Goal: Task Accomplishment & Management: Use online tool/utility

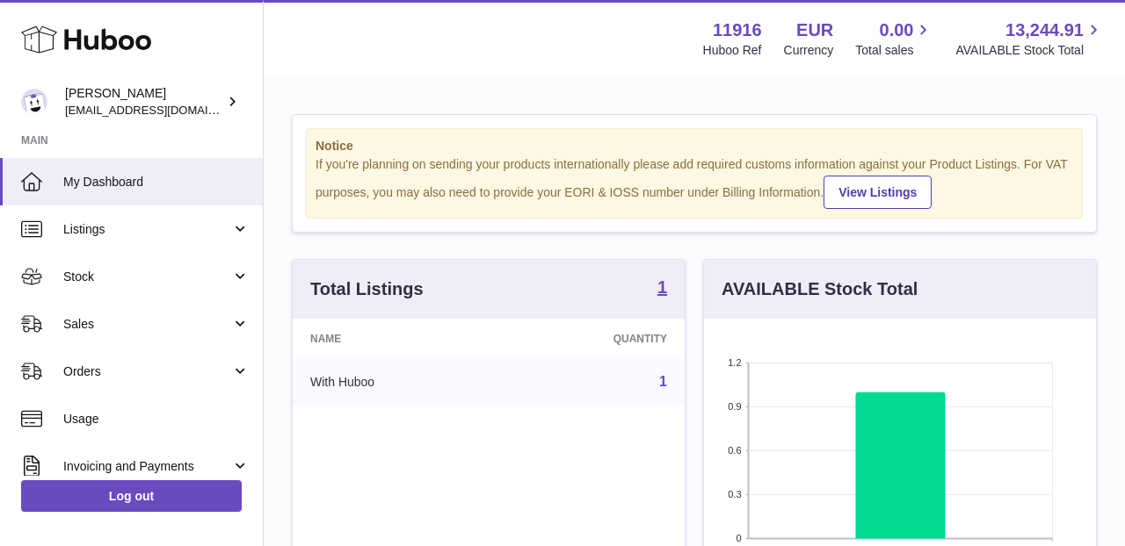
scroll to position [274, 392]
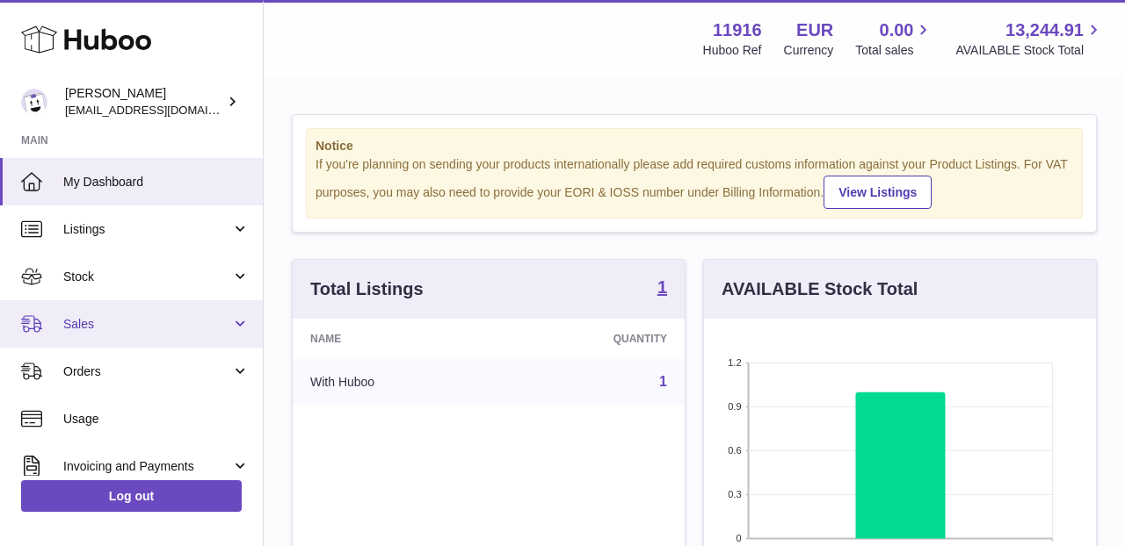
click at [127, 332] on link "Sales" at bounding box center [131, 323] width 263 height 47
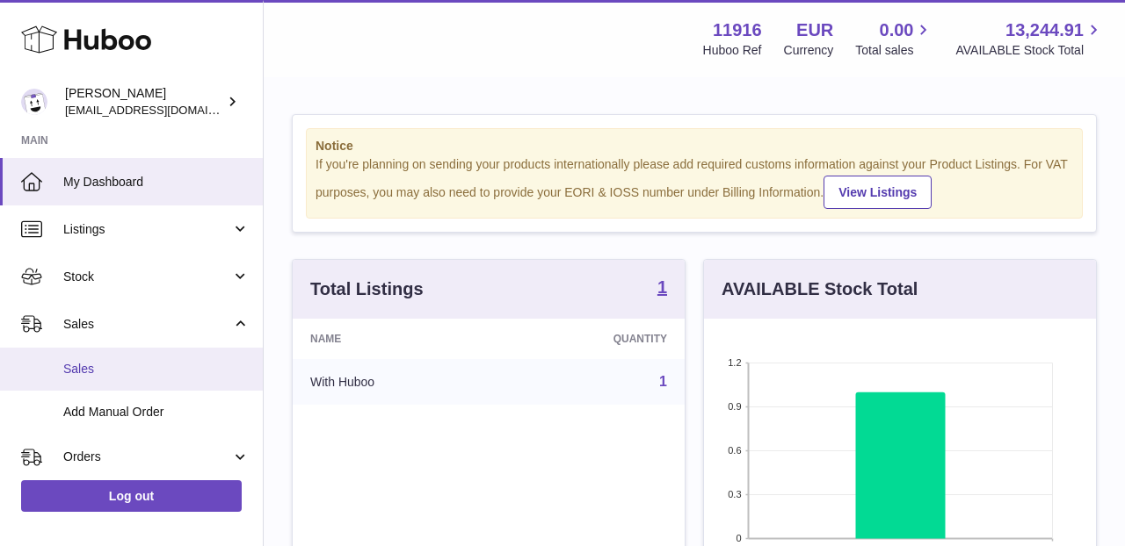
click at [123, 370] on span "Sales" at bounding box center [156, 369] width 186 height 17
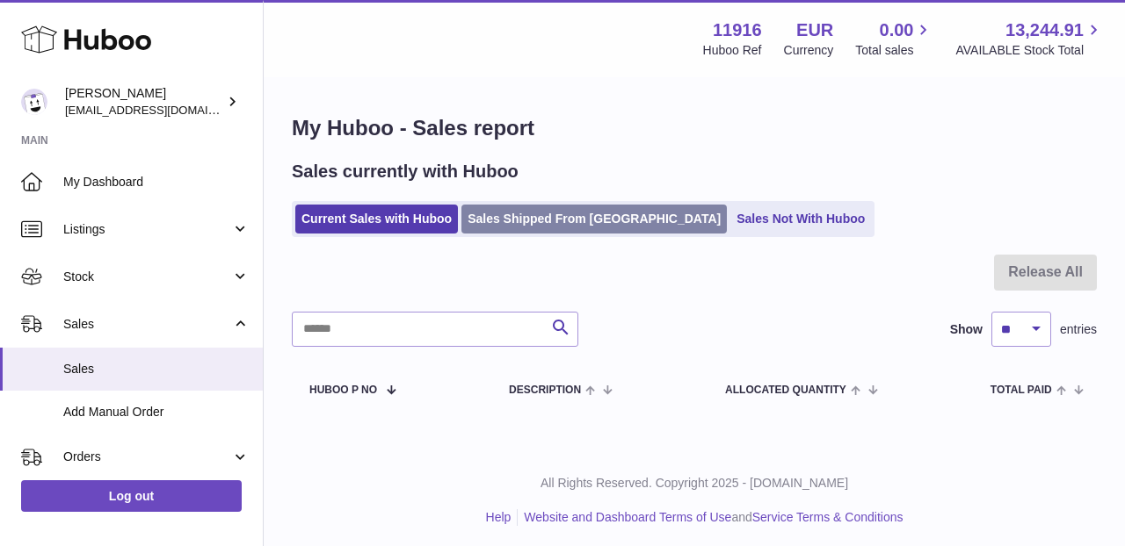
click at [499, 226] on link "Sales Shipped From [GEOGRAPHIC_DATA]" at bounding box center [593, 219] width 265 height 29
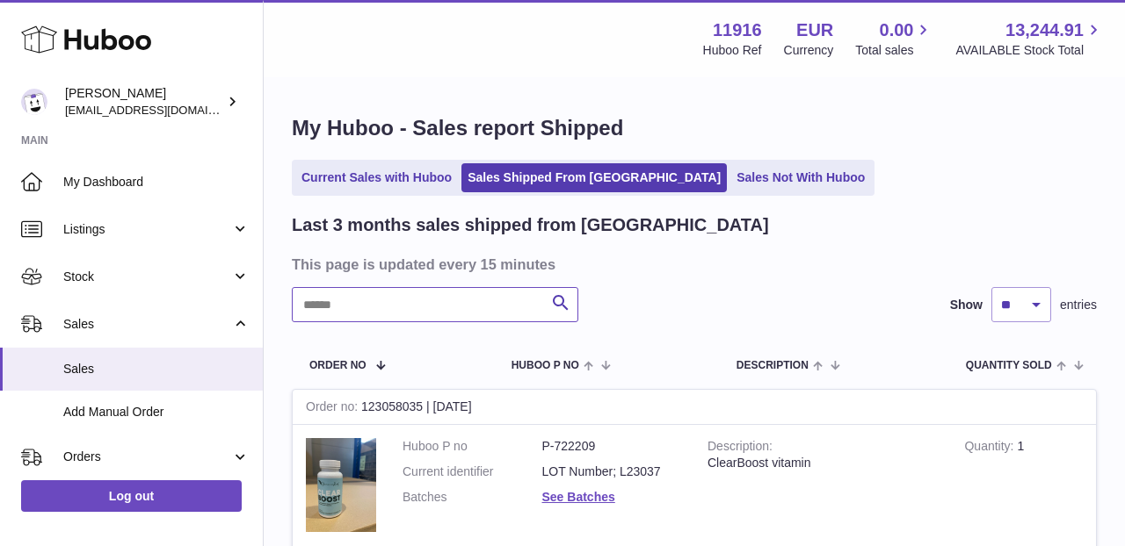
click at [418, 303] on input "text" at bounding box center [435, 304] width 286 height 35
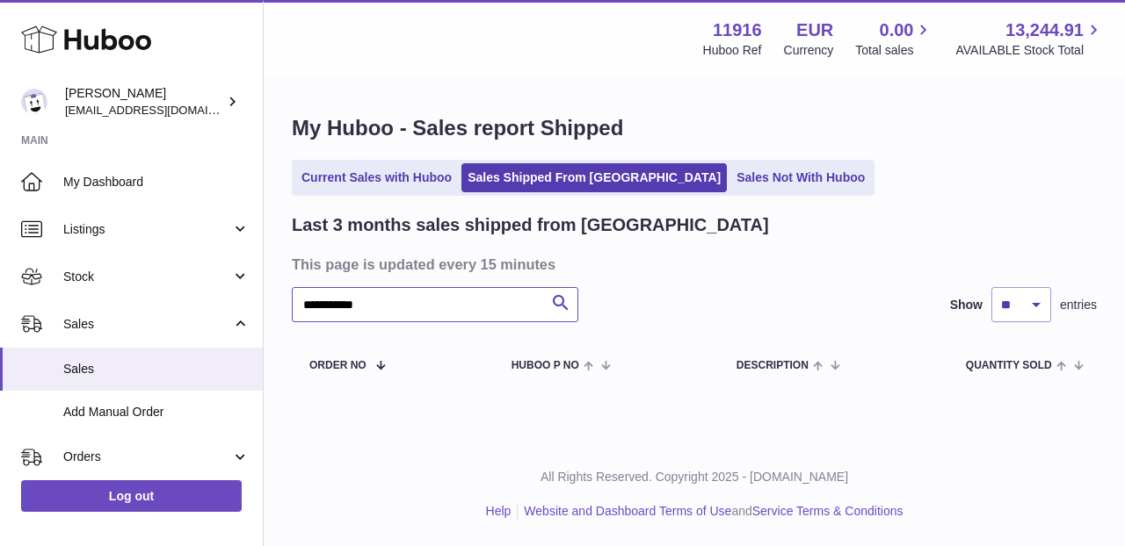
click at [336, 301] on input "**********" at bounding box center [435, 304] width 286 height 35
drag, startPoint x: 336, startPoint y: 301, endPoint x: 286, endPoint y: 294, distance: 51.4
click at [286, 299] on div "**********" at bounding box center [694, 251] width 861 height 345
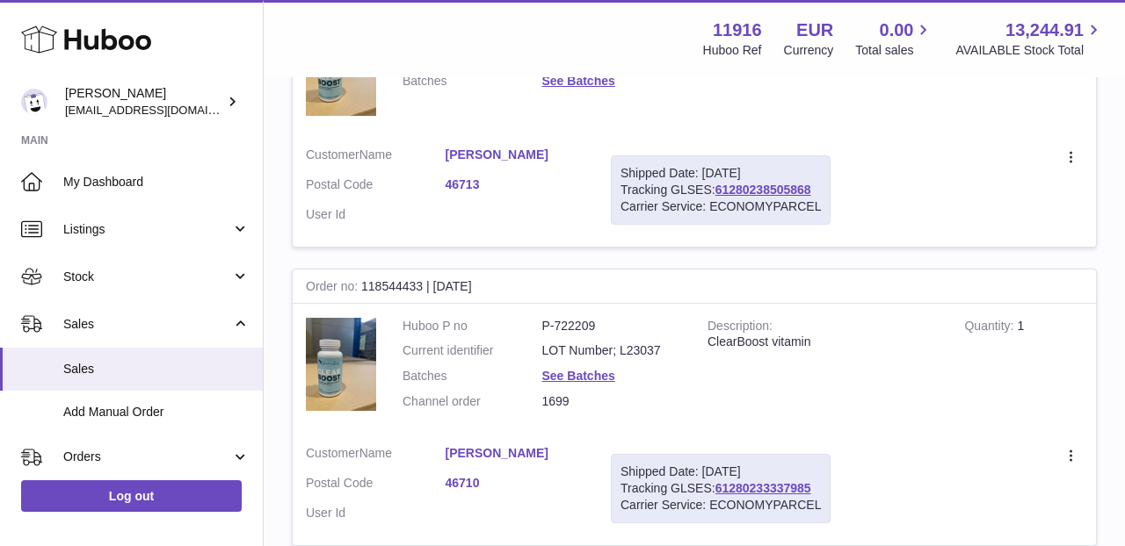
scroll to position [715, 0]
type input "*****"
click at [770, 481] on link "61280233337985" at bounding box center [763, 488] width 96 height 14
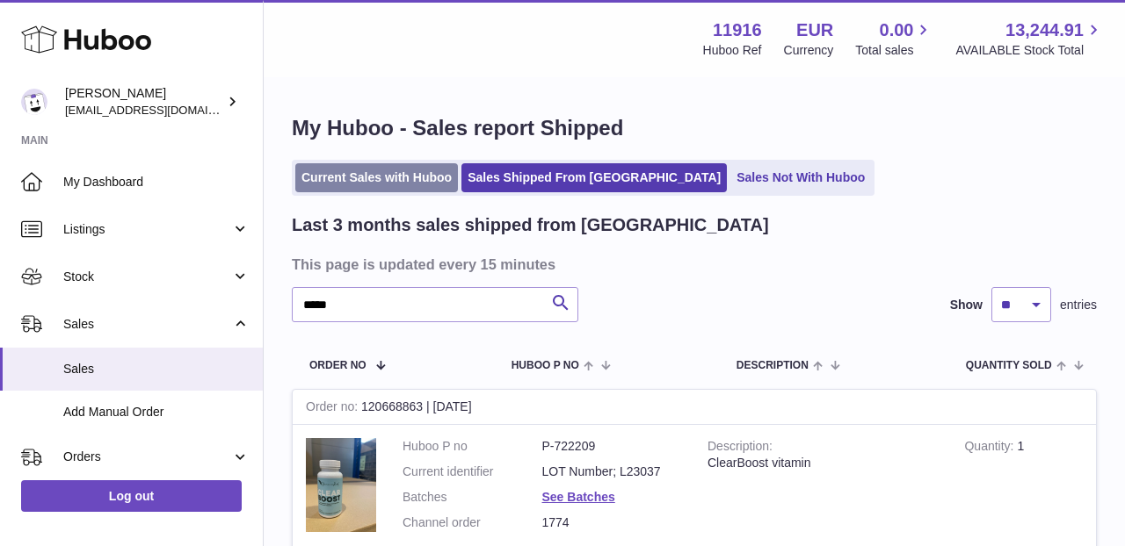
click at [411, 176] on link "Current Sales with Huboo" at bounding box center [376, 177] width 163 height 29
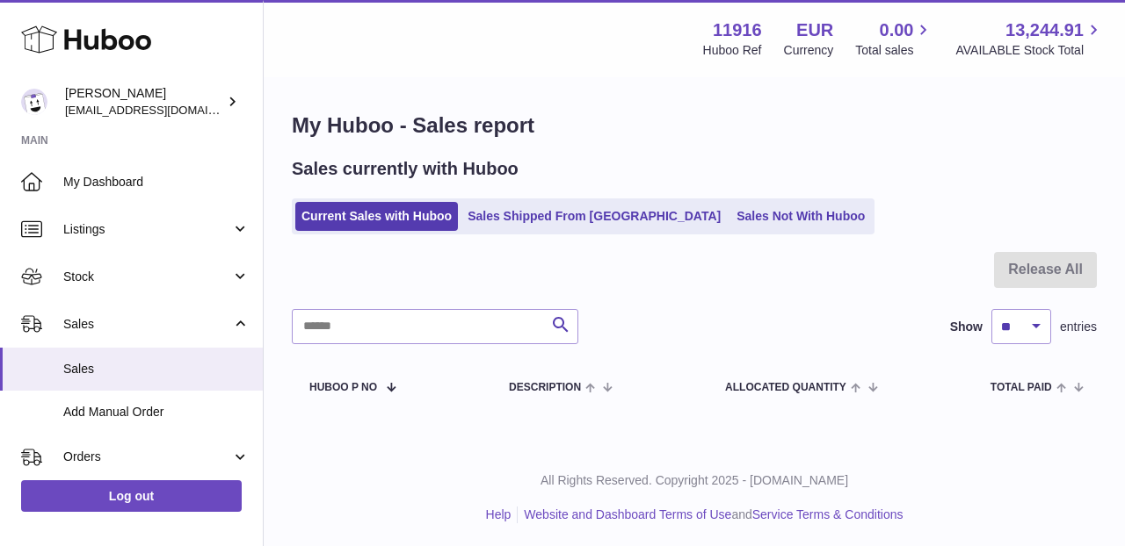
scroll to position [2, 0]
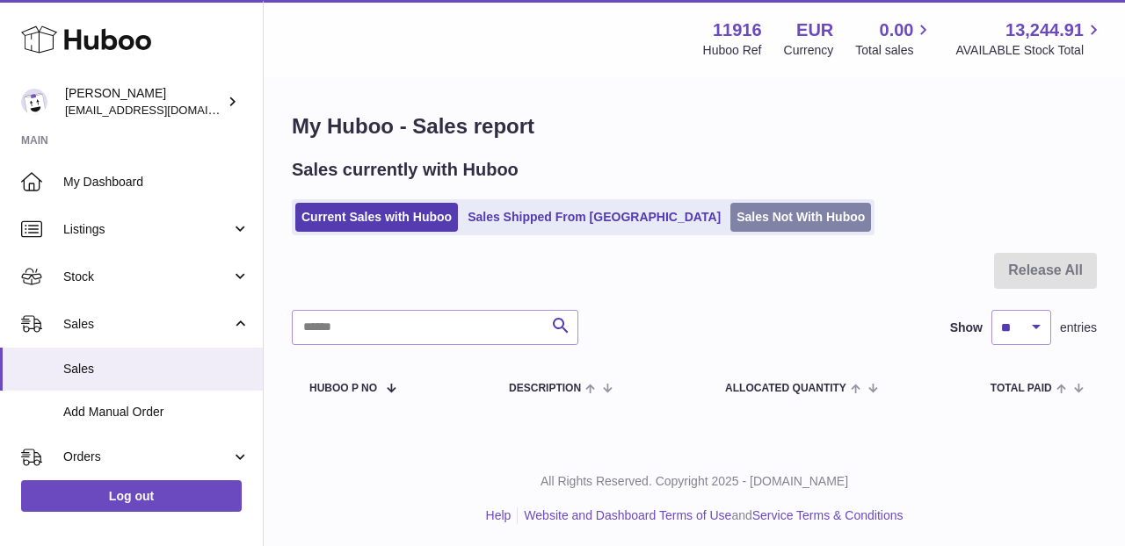
click at [730, 213] on link "Sales Not With Huboo" at bounding box center [800, 217] width 141 height 29
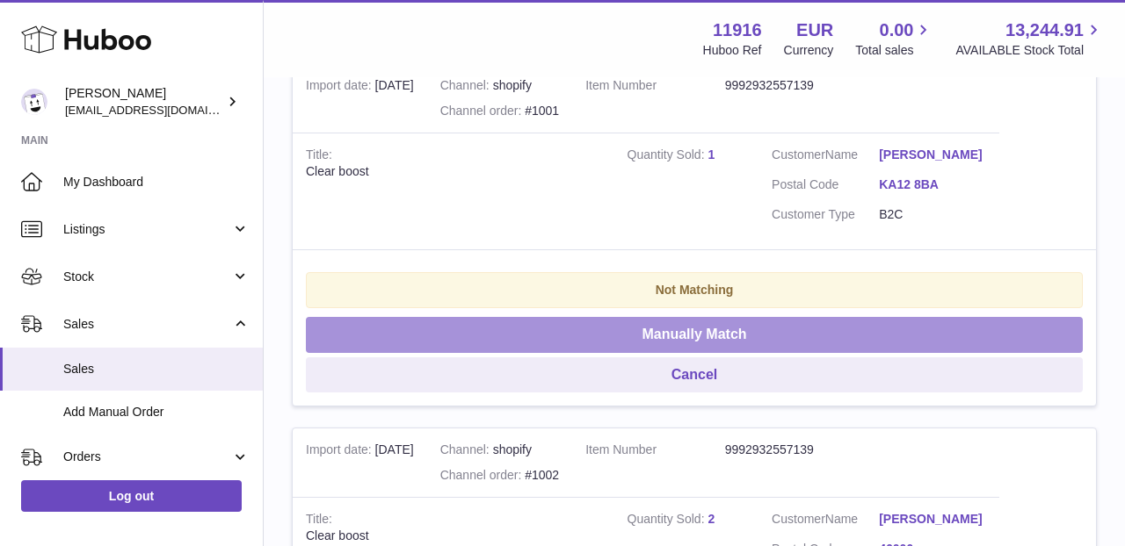
scroll to position [1514, 0]
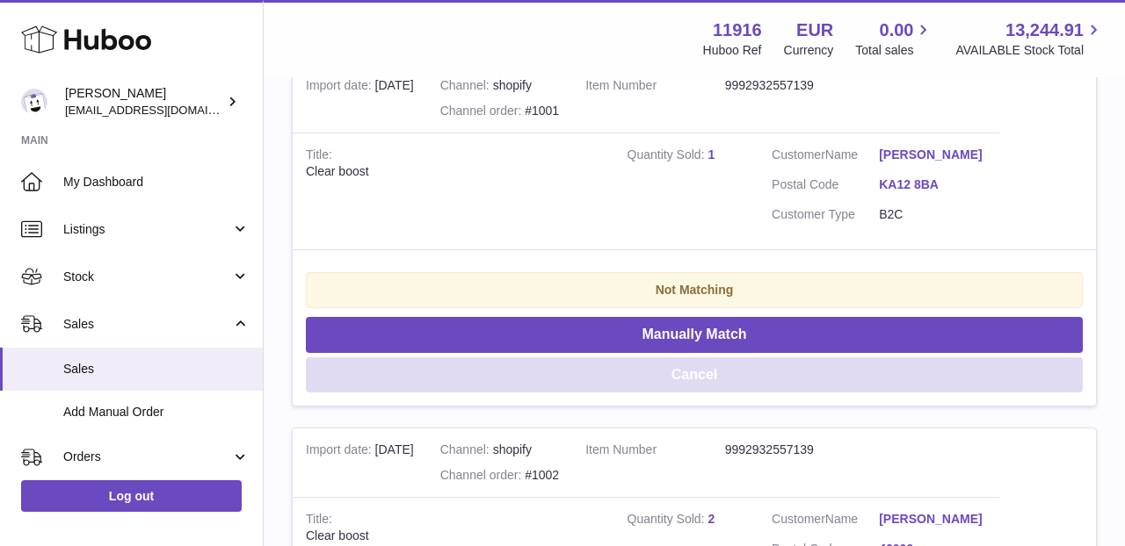
click at [633, 358] on button "Cancel" at bounding box center [694, 376] width 777 height 36
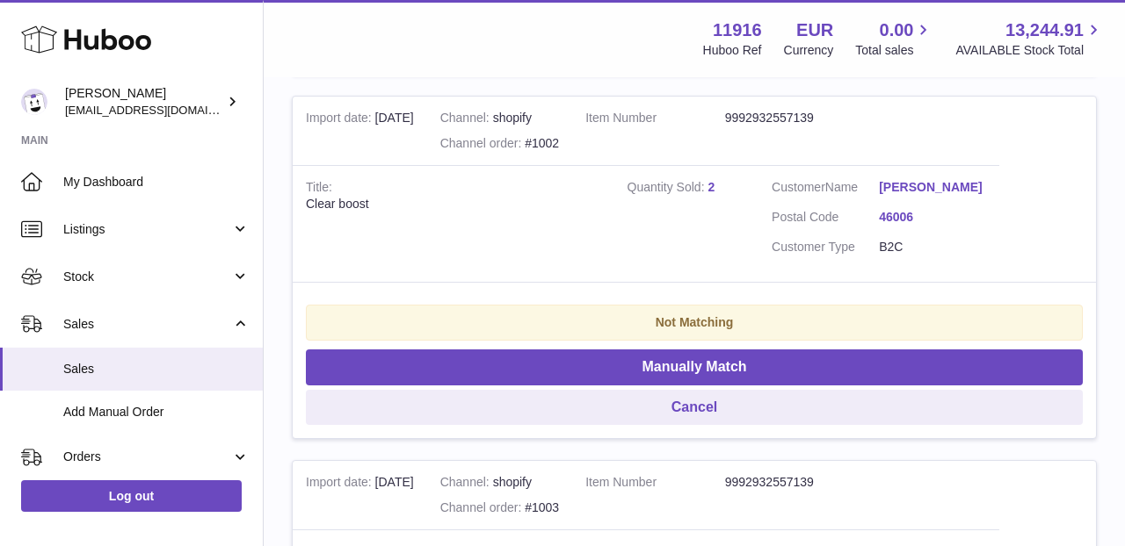
scroll to position [1530, 0]
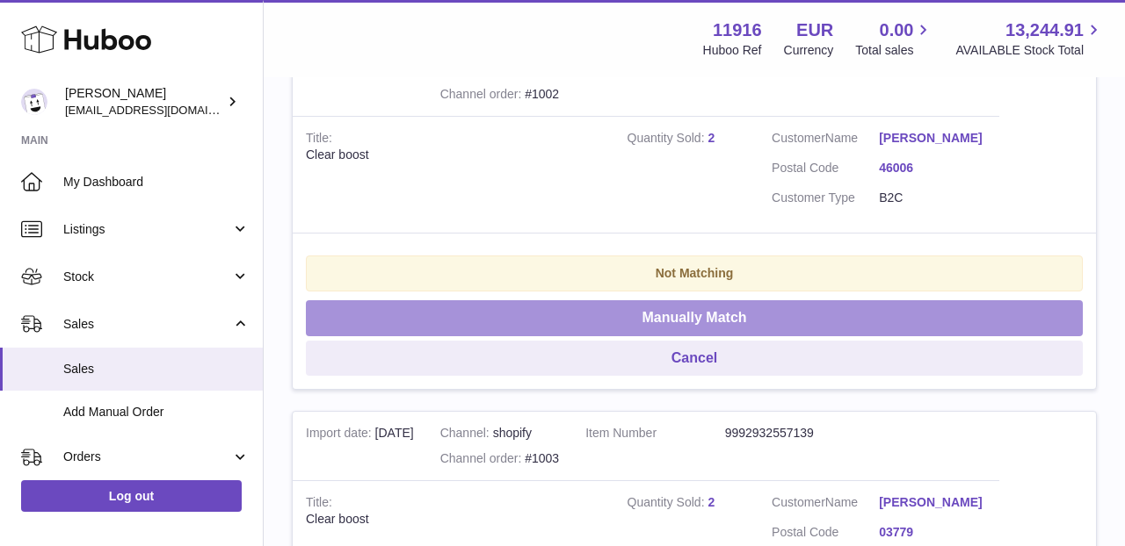
click at [598, 300] on button "Manually Match" at bounding box center [694, 318] width 777 height 36
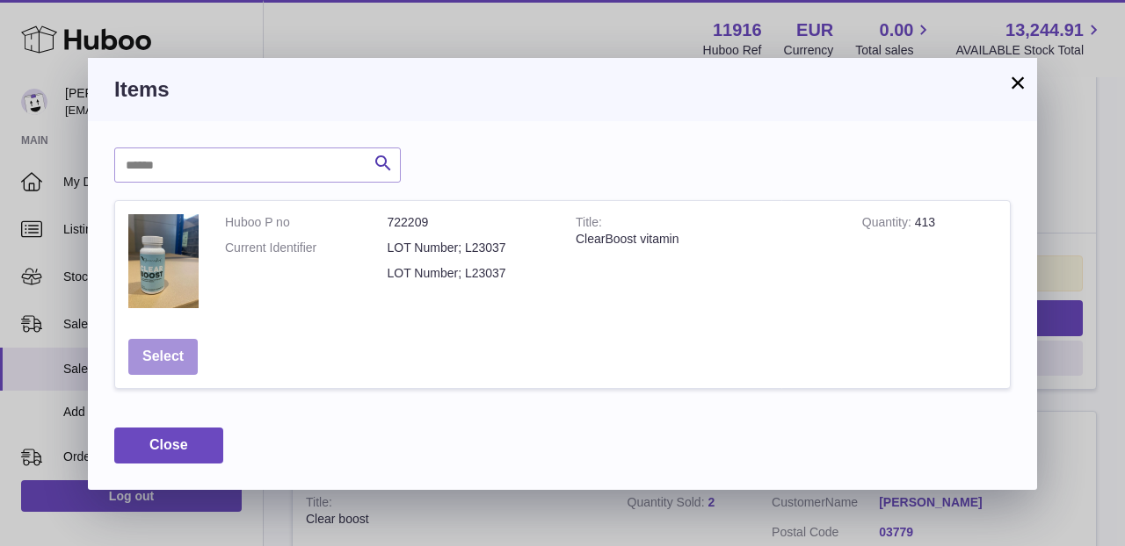
click at [189, 362] on button "Select" at bounding box center [162, 357] width 69 height 36
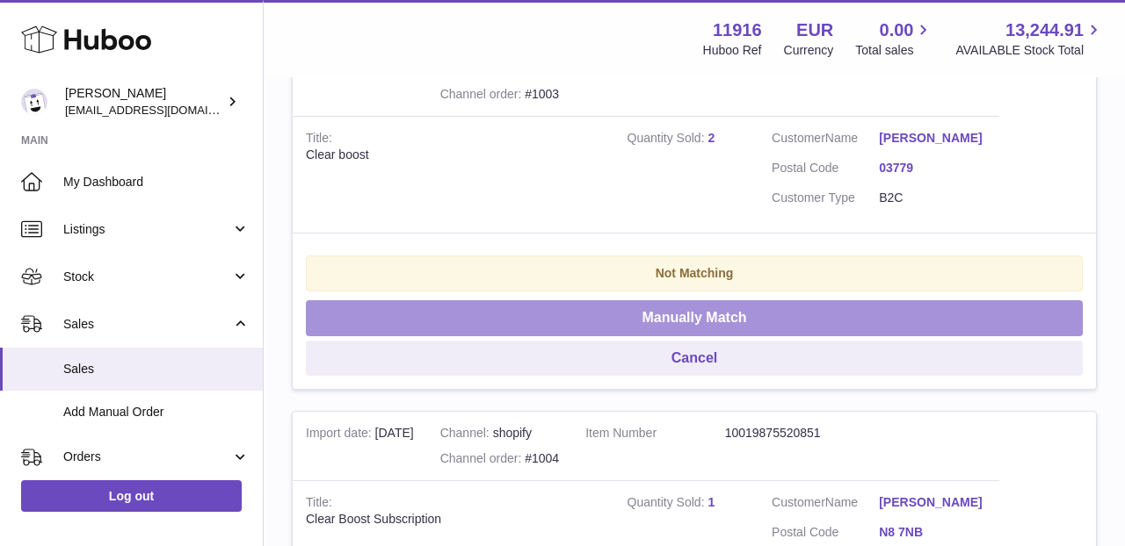
click at [689, 300] on button "Manually Match" at bounding box center [694, 318] width 777 height 36
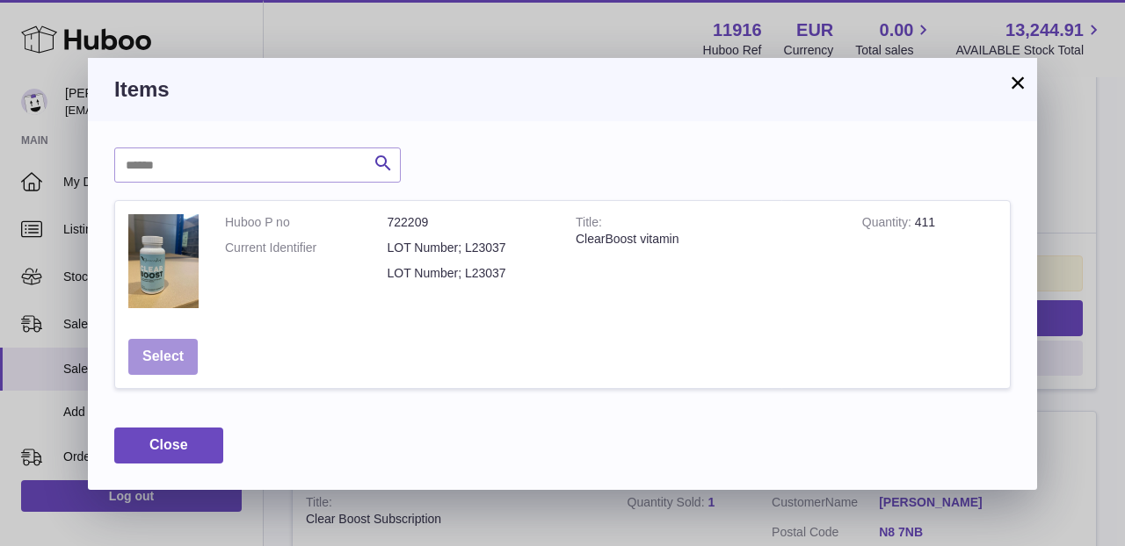
click at [169, 360] on button "Select" at bounding box center [162, 357] width 69 height 36
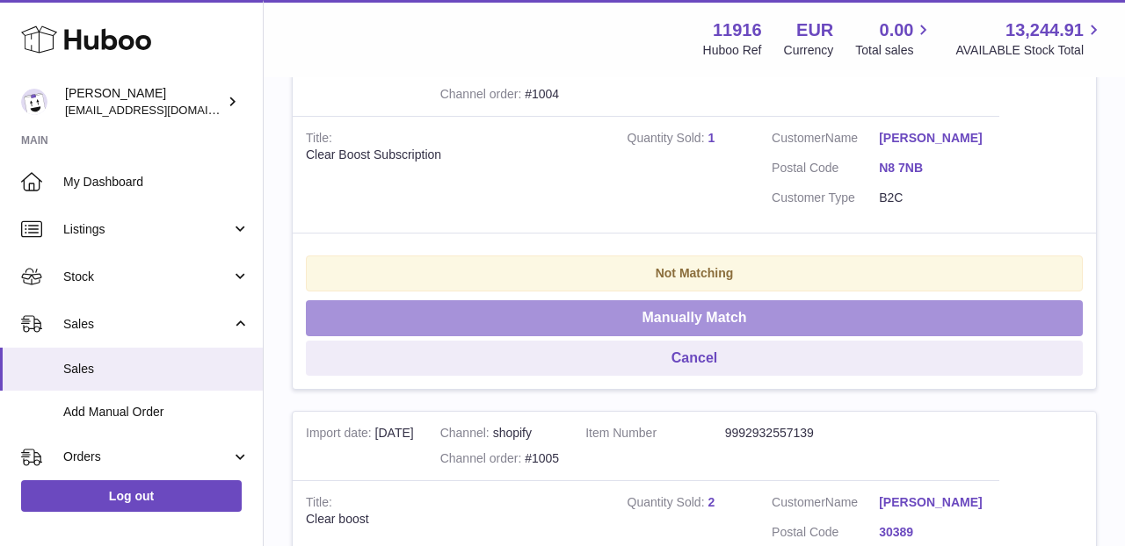
click at [699, 300] on button "Manually Match" at bounding box center [694, 318] width 777 height 36
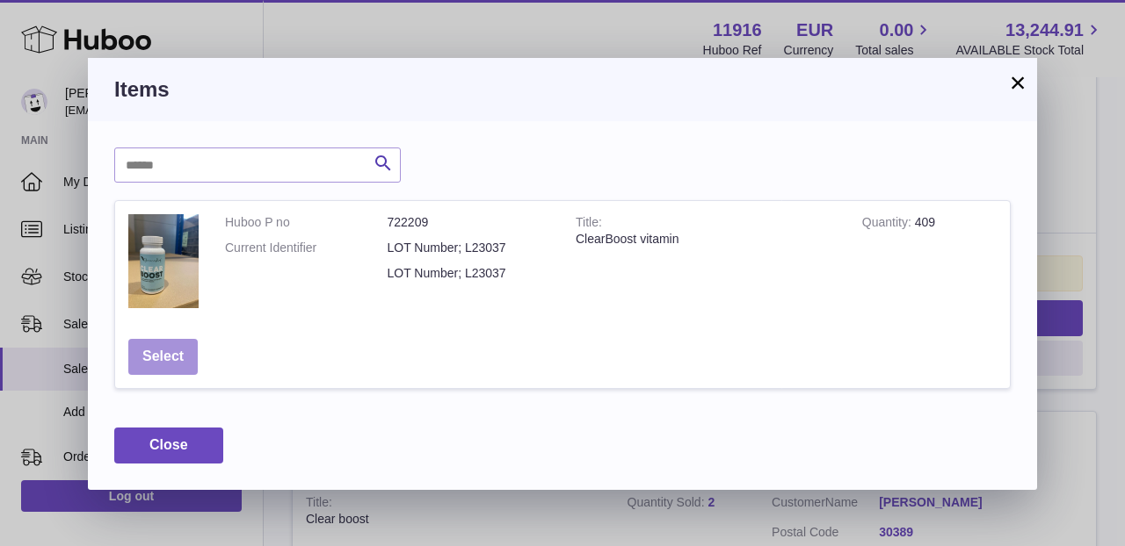
click at [175, 359] on button "Select" at bounding box center [162, 357] width 69 height 36
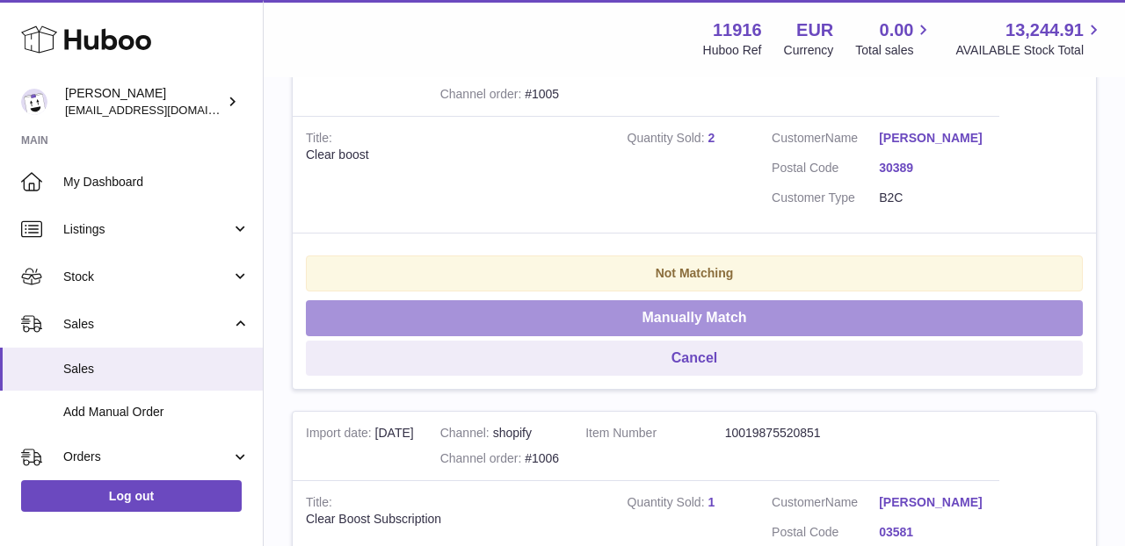
click at [719, 300] on button "Manually Match" at bounding box center [694, 318] width 777 height 36
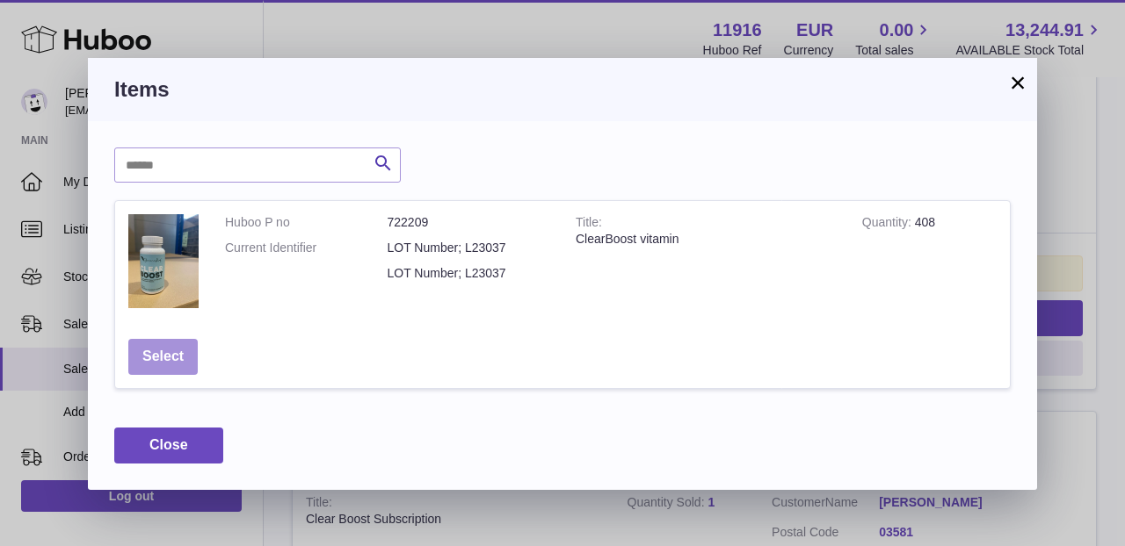
click at [175, 353] on button "Select" at bounding box center [162, 357] width 69 height 36
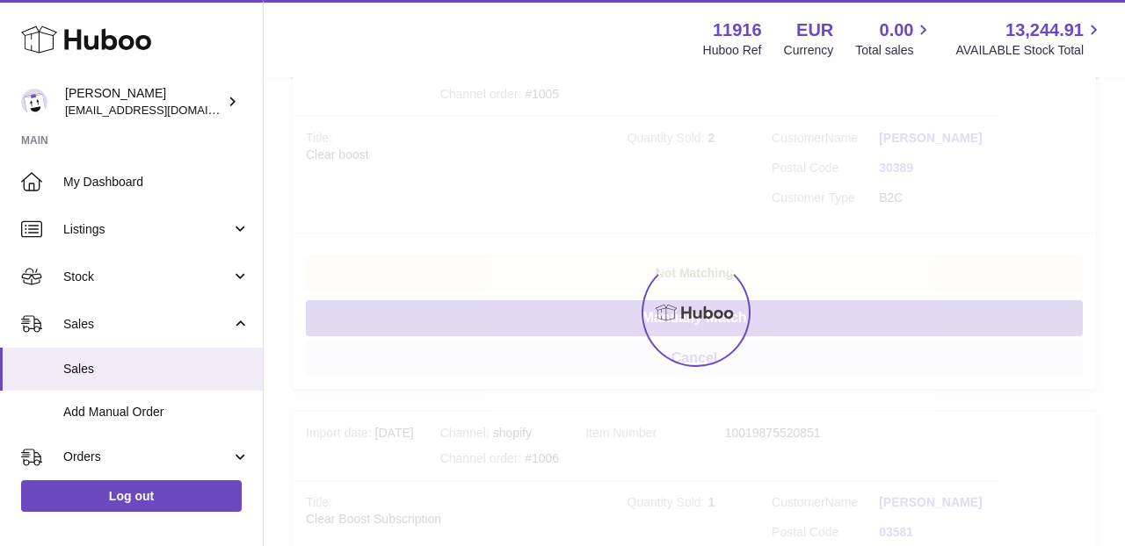
scroll to position [1505, 0]
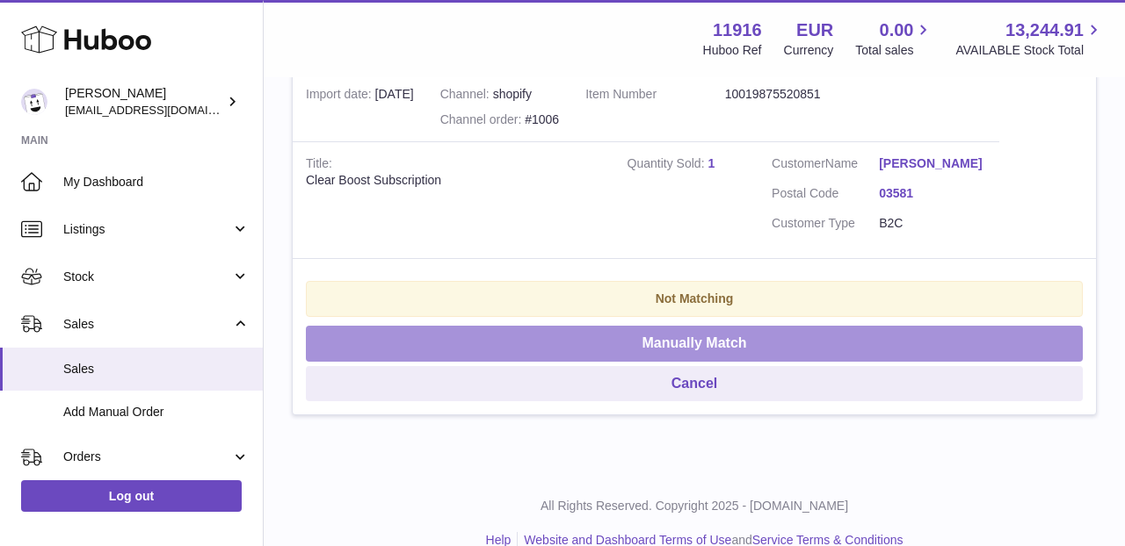
click at [693, 326] on button "Manually Match" at bounding box center [694, 344] width 777 height 36
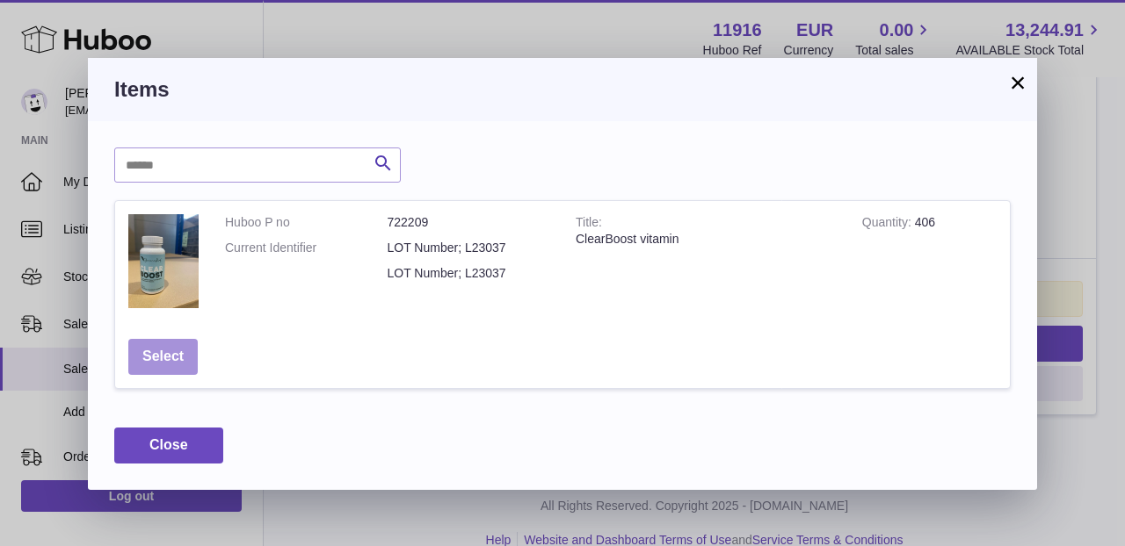
click at [163, 362] on button "Select" at bounding box center [162, 357] width 69 height 36
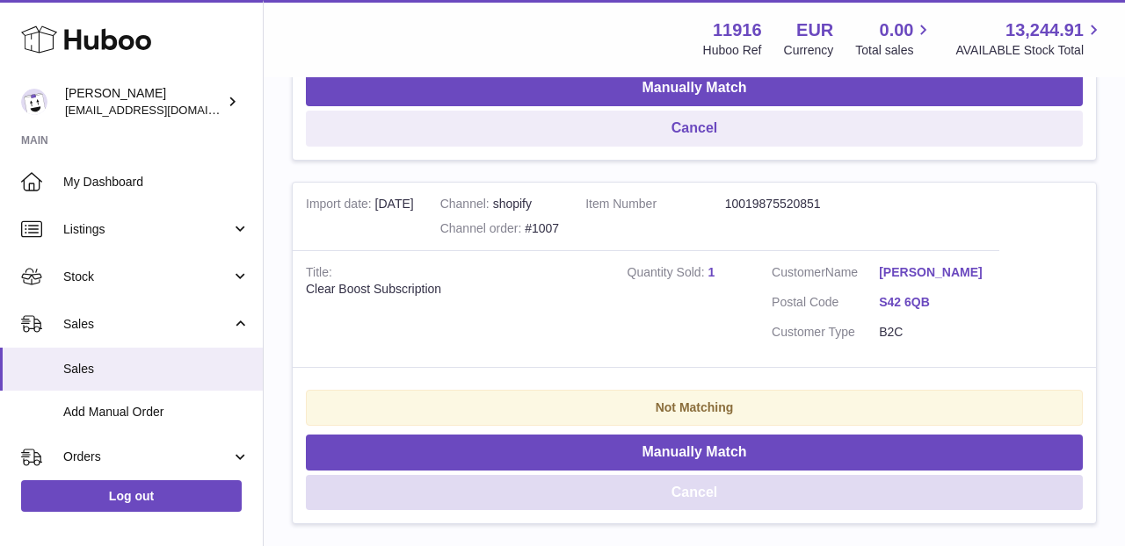
scroll to position [1029, 0]
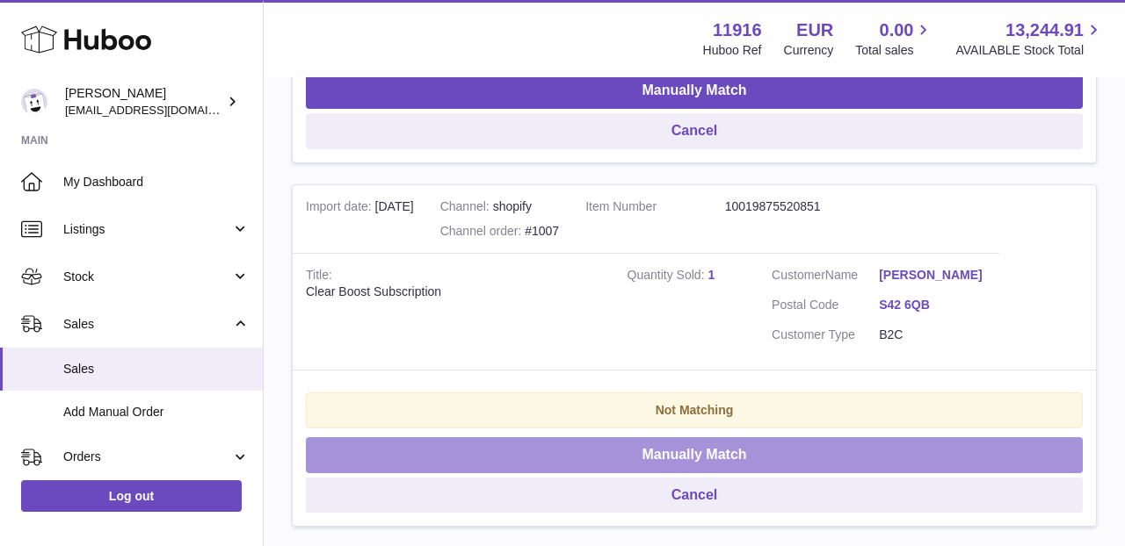
click at [691, 439] on button "Manually Match" at bounding box center [694, 456] width 777 height 36
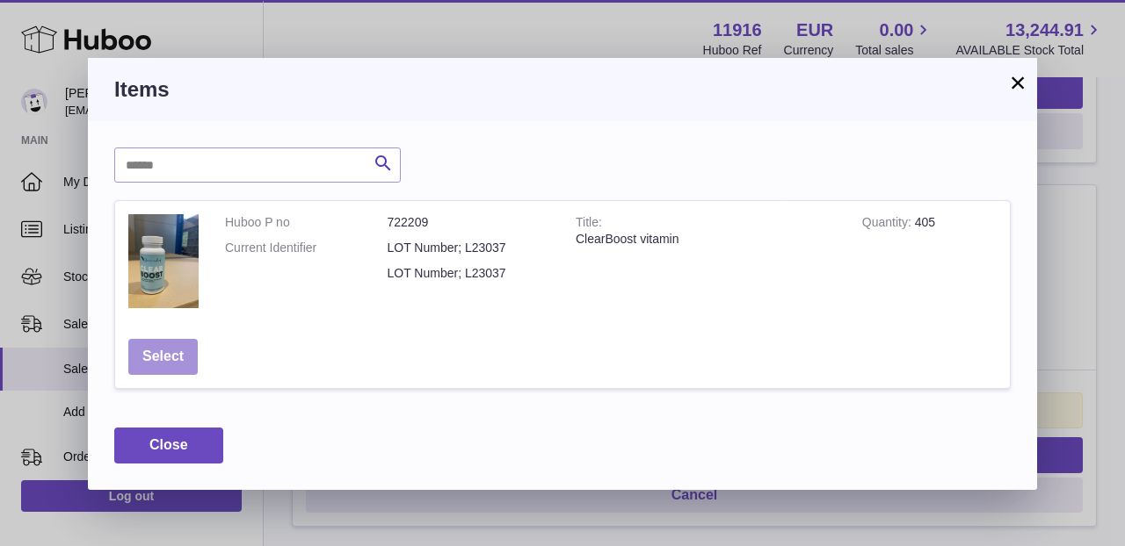
click at [180, 362] on button "Select" at bounding box center [162, 357] width 69 height 36
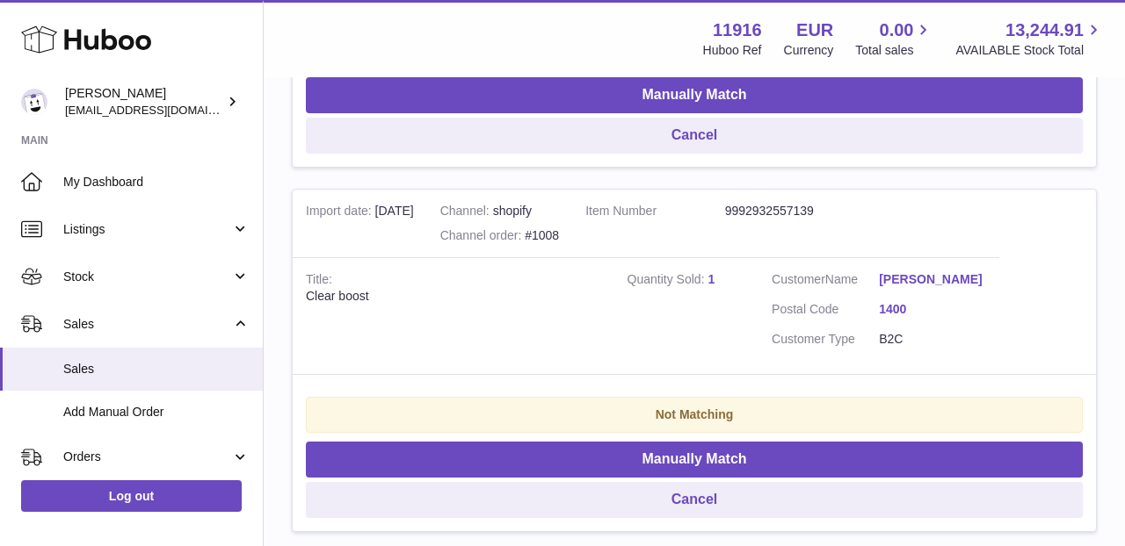
scroll to position [688, 0]
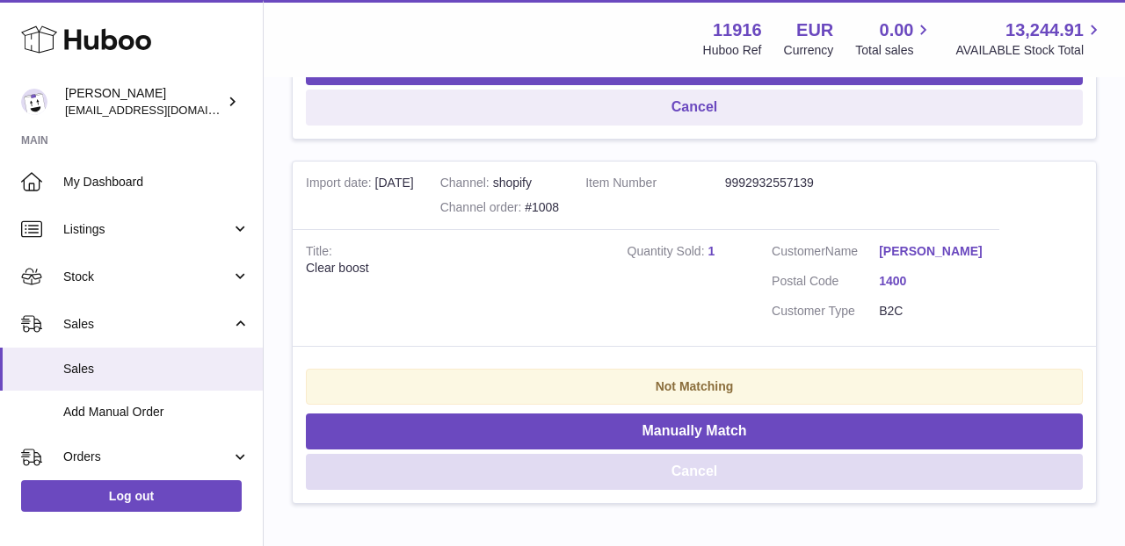
click at [664, 454] on button "Cancel" at bounding box center [694, 472] width 777 height 36
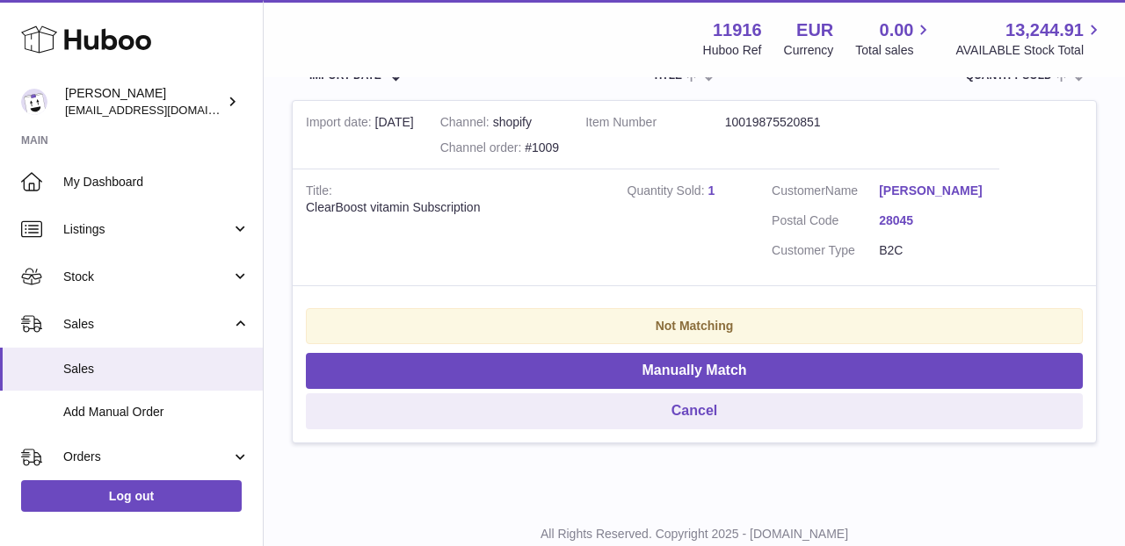
scroll to position [379, 0]
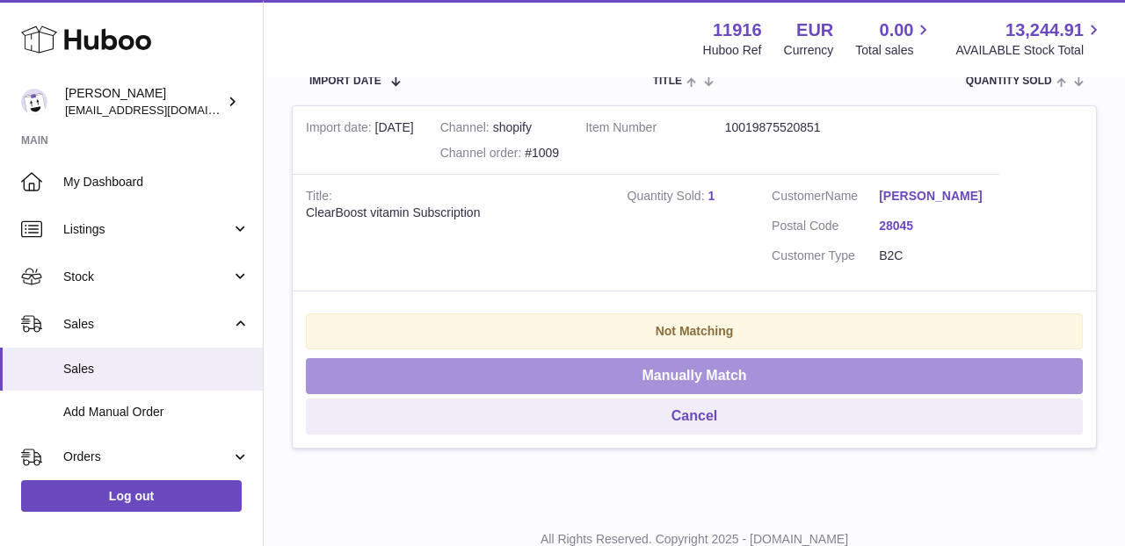
click at [636, 370] on button "Manually Match" at bounding box center [694, 376] width 777 height 36
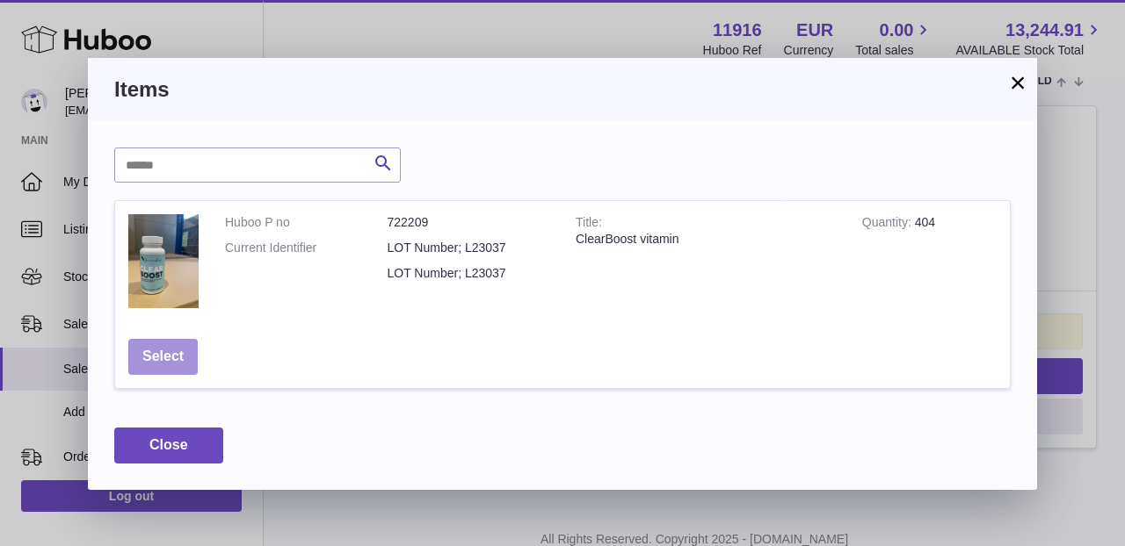
click at [170, 358] on button "Select" at bounding box center [162, 357] width 69 height 36
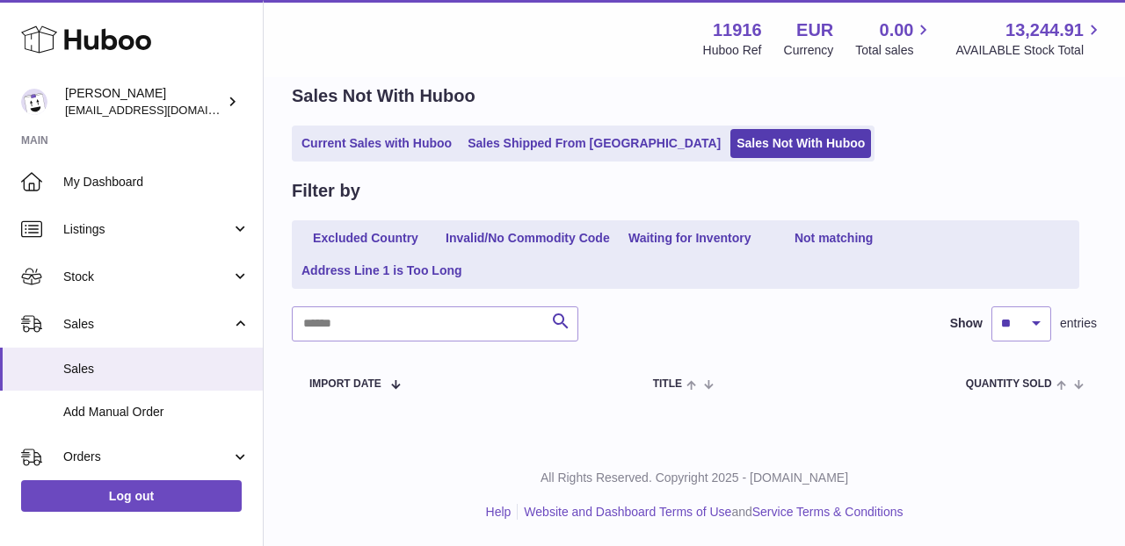
scroll to position [71, 0]
